Goal: Contribute content

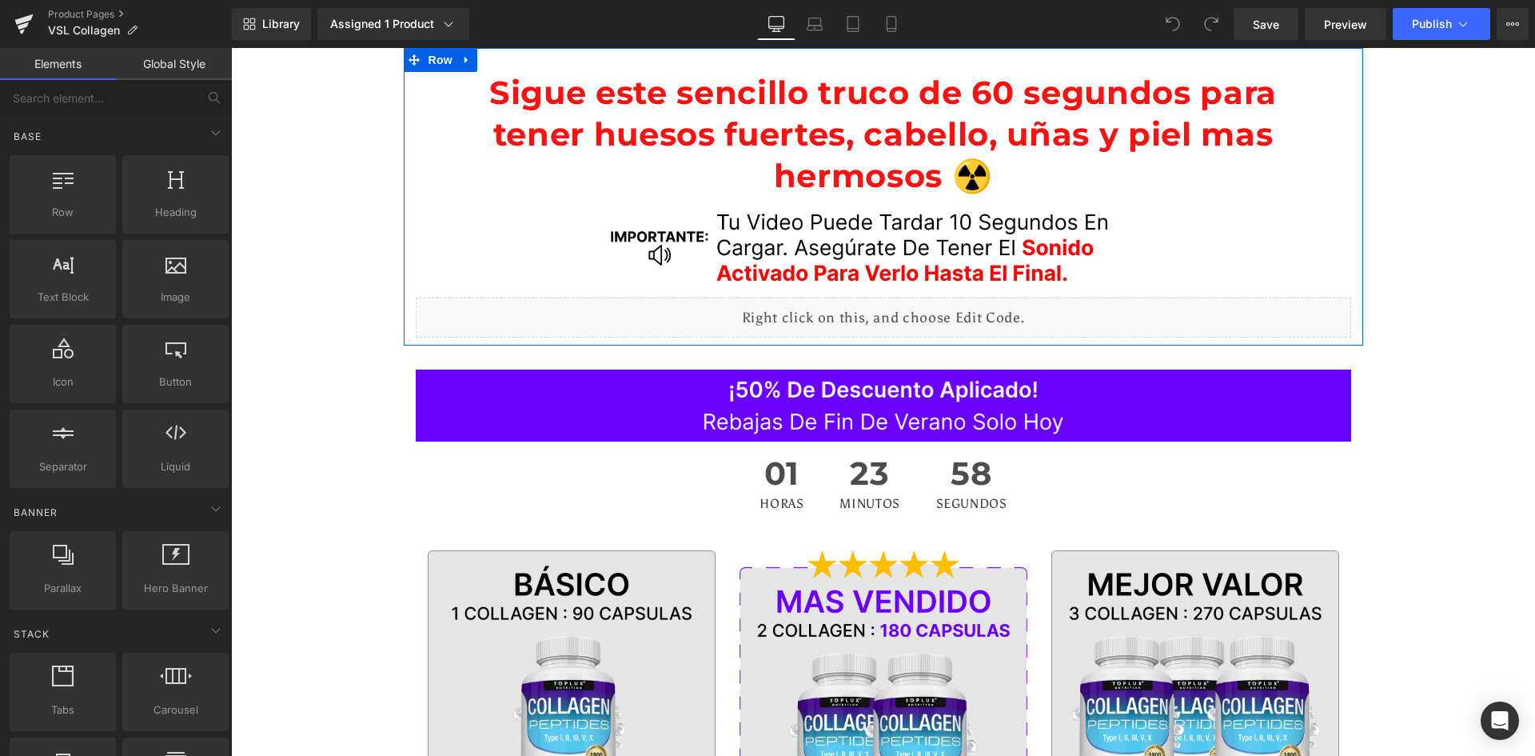
click at [231, 48] on div at bounding box center [231, 48] width 0 height 0
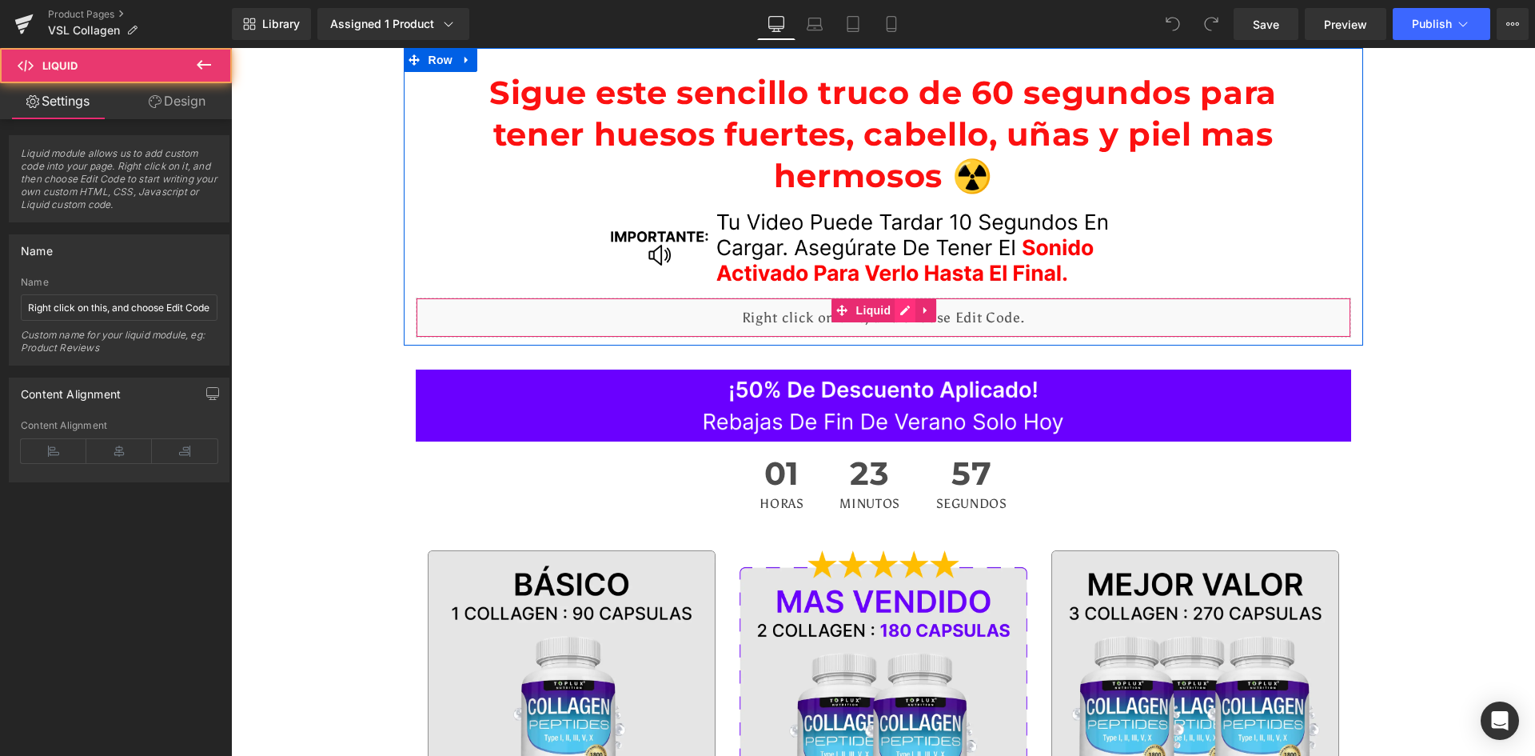
click at [905, 310] on div "Liquid" at bounding box center [884, 318] width 936 height 40
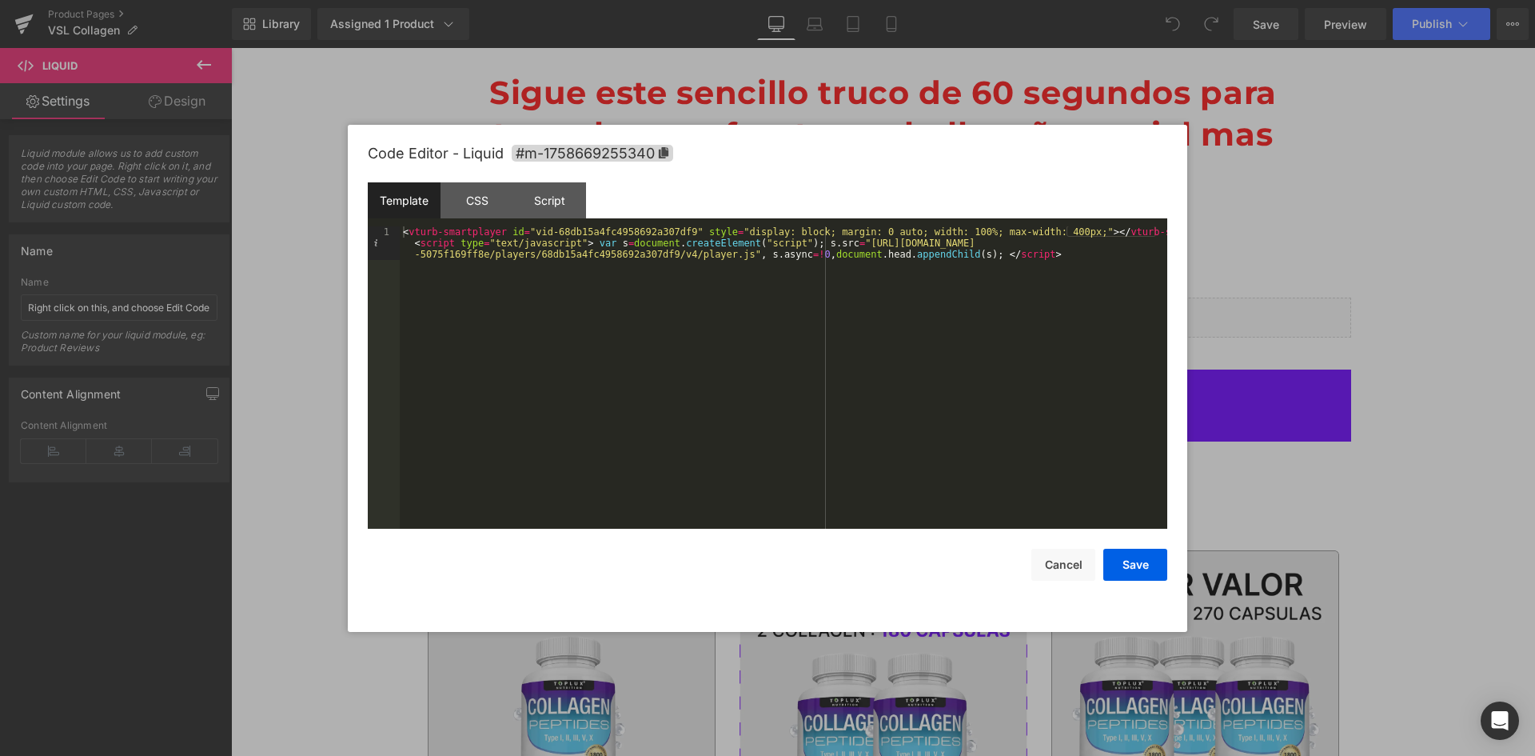
drag, startPoint x: 496, startPoint y: 207, endPoint x: 405, endPoint y: 190, distance: 92.9
click at [489, 206] on div "CSS" at bounding box center [477, 200] width 73 height 36
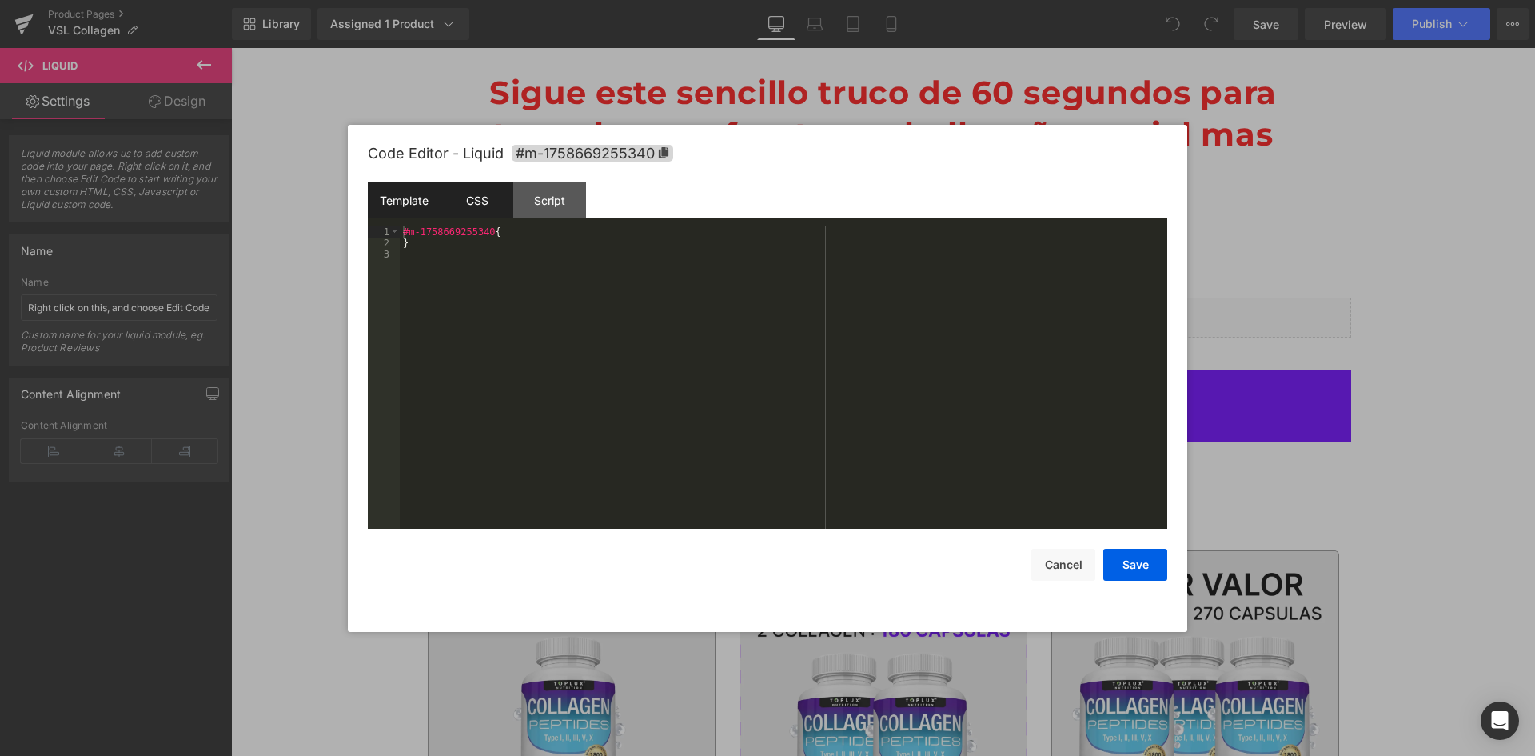
click at [392, 192] on div "Template" at bounding box center [404, 200] width 73 height 36
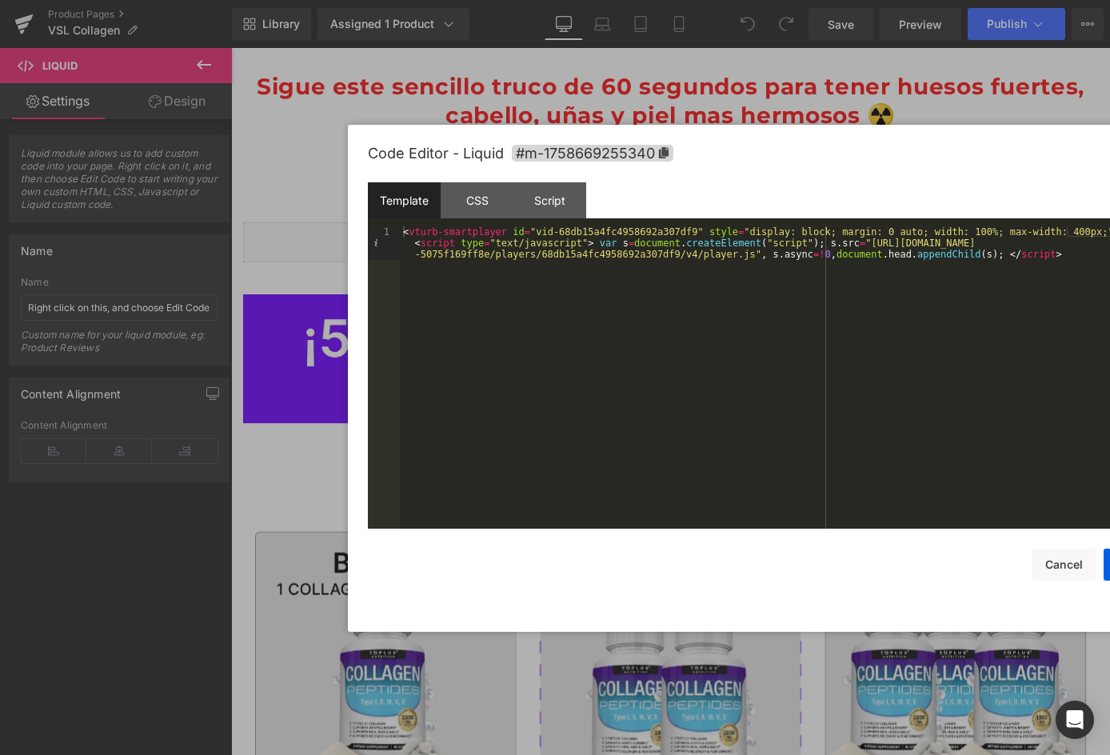
click at [653, 252] on div "< vturb-smartplayer id = "vid-68db15a4fc4958692a307df9" style = "display: block…" at bounding box center [784, 410] width 768 height 369
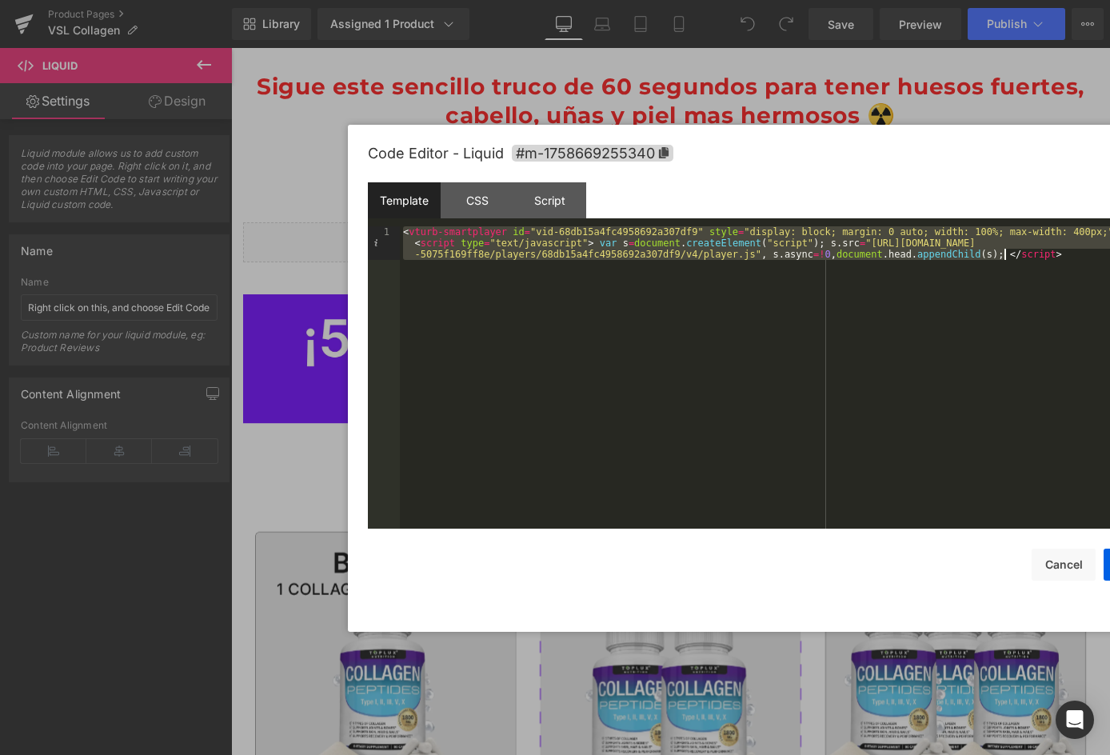
click at [653, 252] on div "< vturb-smartplayer id = "vid-68db15a4fc4958692a307df9" style = "display: block…" at bounding box center [784, 410] width 768 height 369
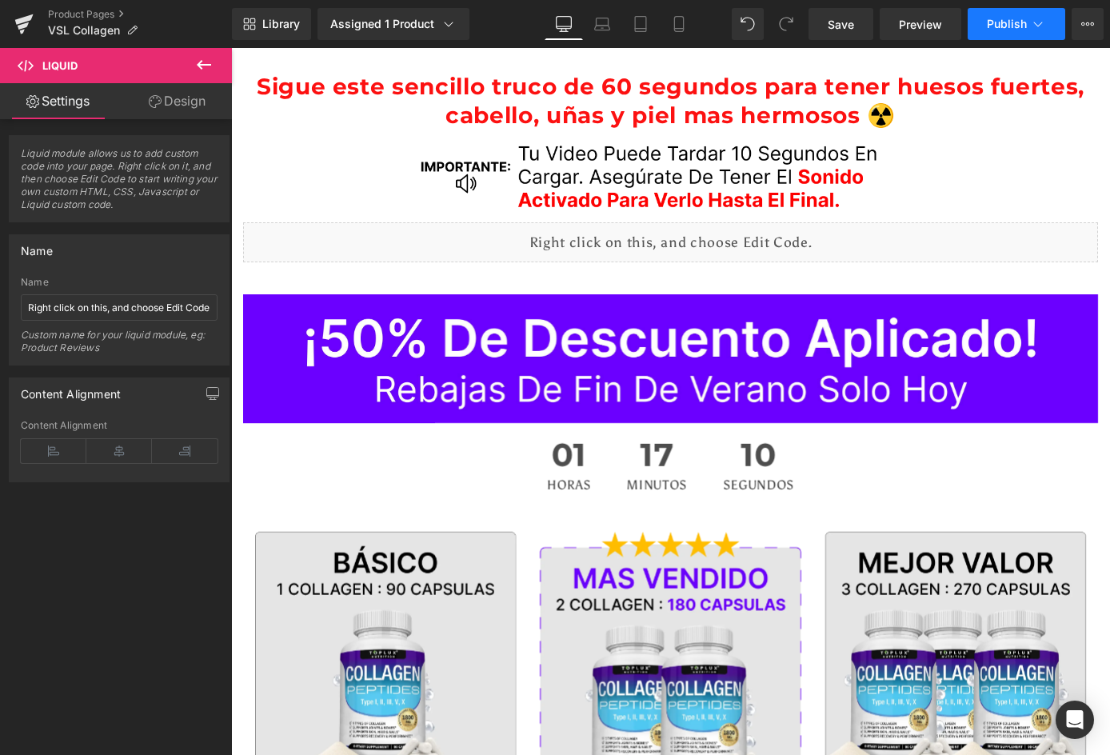
click at [1013, 34] on button "Publish" at bounding box center [1017, 24] width 98 height 32
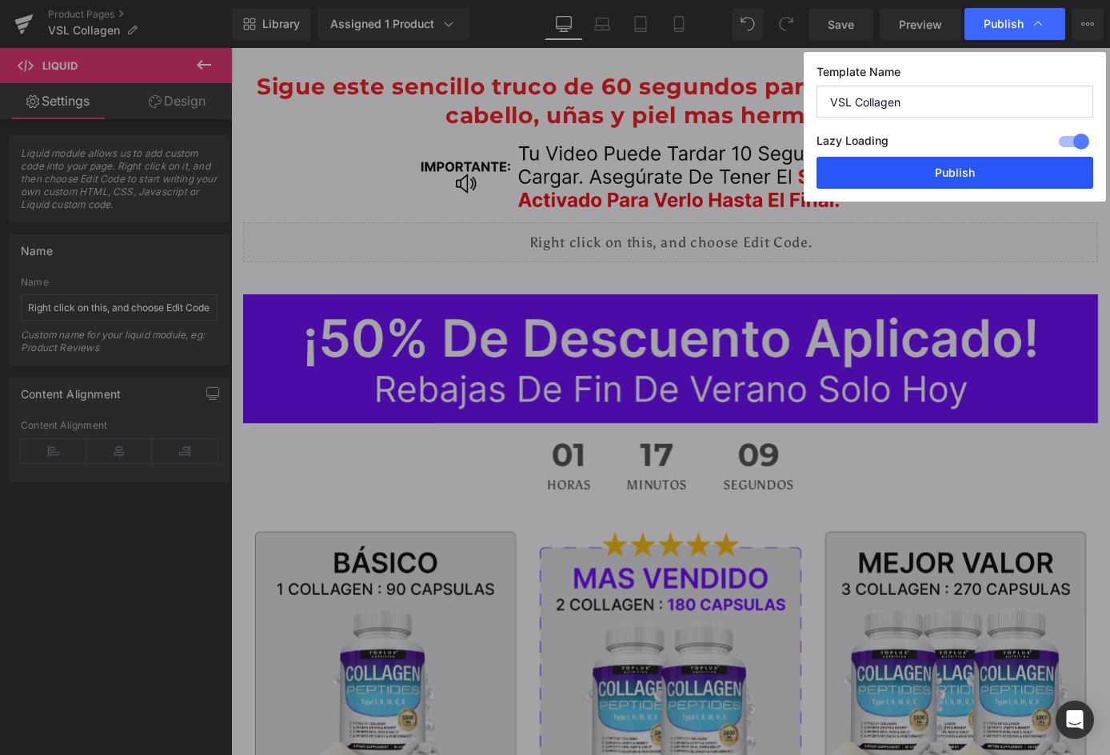
click at [1004, 175] on button "Publish" at bounding box center [955, 173] width 277 height 32
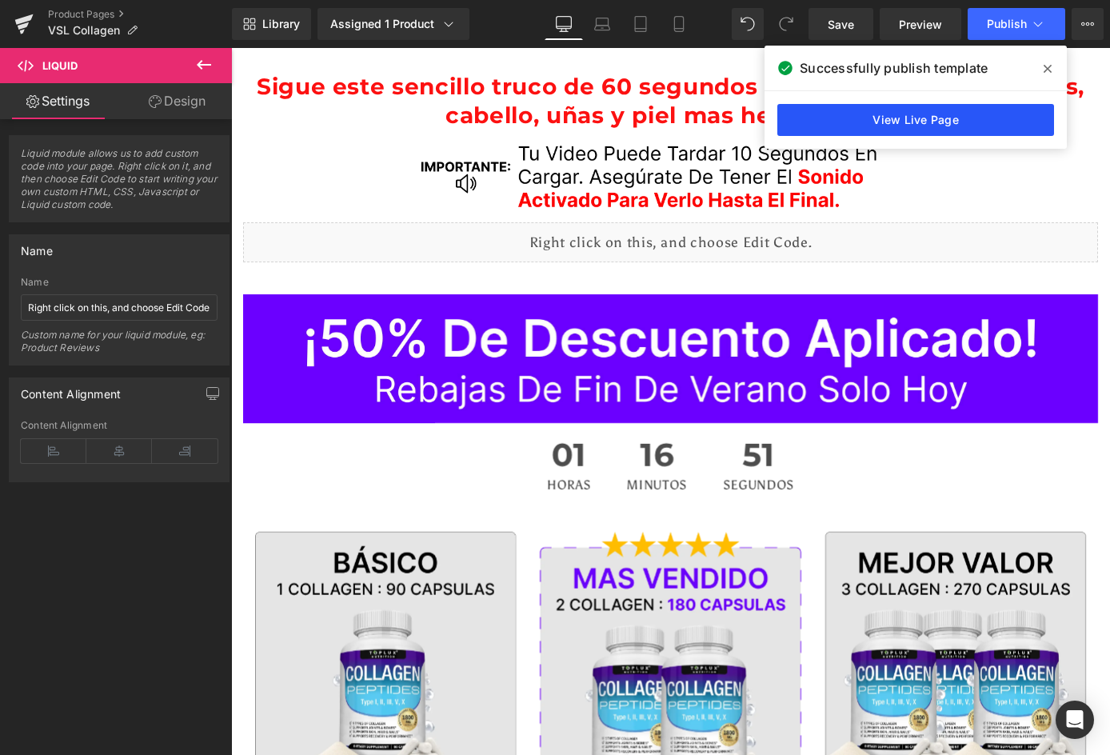
click at [940, 119] on link "View Live Page" at bounding box center [915, 120] width 277 height 32
